Goal: Transaction & Acquisition: Purchase product/service

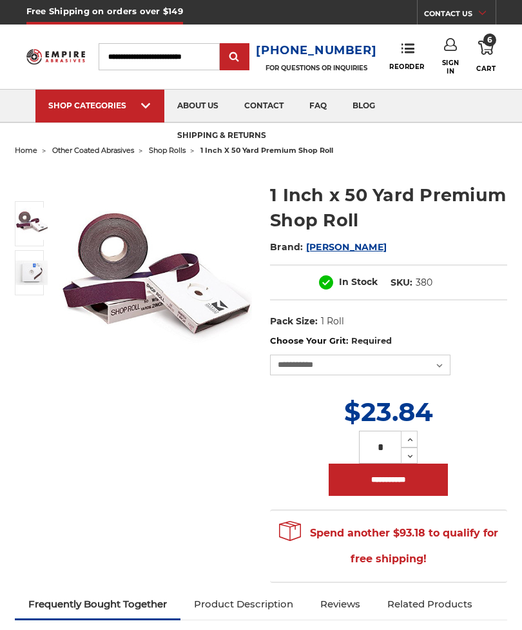
select select "***"
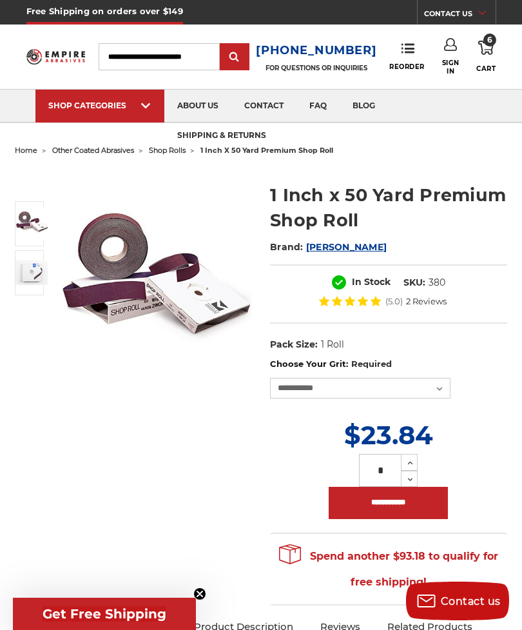
click at [487, 41] on span "6" at bounding box center [490, 40] width 13 height 13
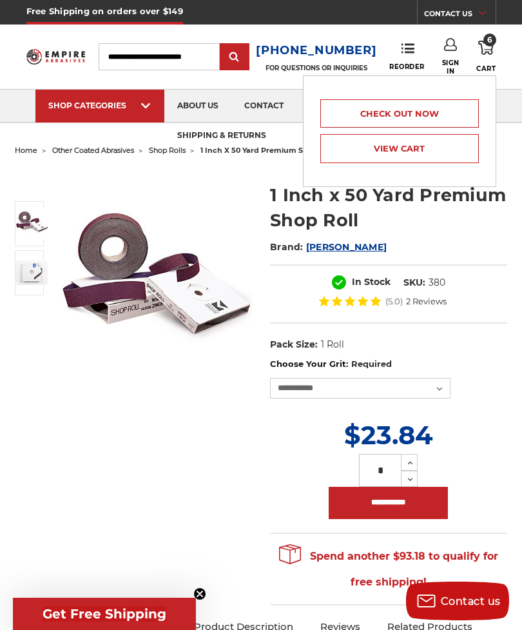
click at [433, 151] on link "View Cart" at bounding box center [399, 148] width 159 height 29
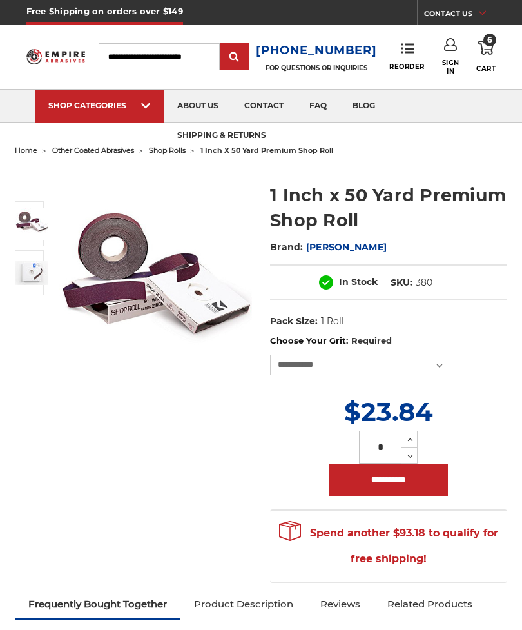
select select "***"
